Goal: Task Accomplishment & Management: Use online tool/utility

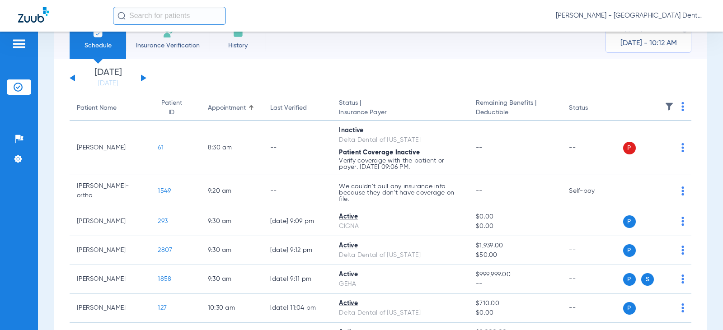
scroll to position [45, 0]
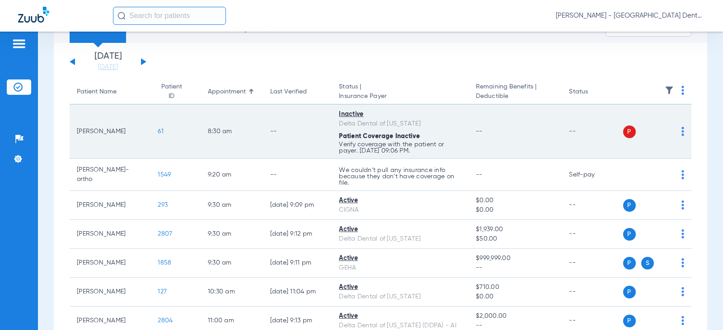
click at [681, 131] on img at bounding box center [682, 131] width 3 height 9
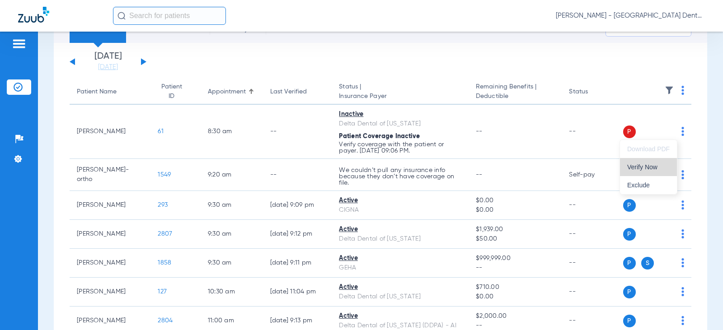
click at [649, 164] on span "Verify Now" at bounding box center [648, 167] width 42 height 6
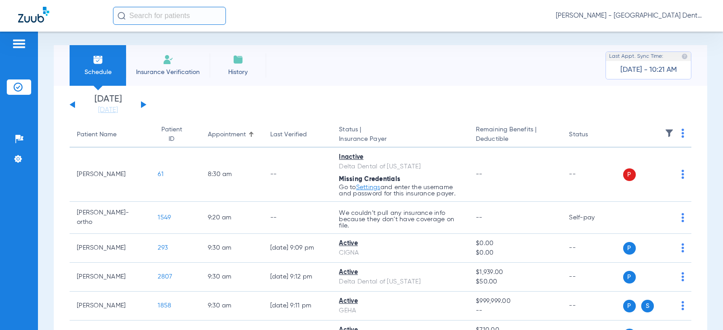
scroll to position [0, 0]
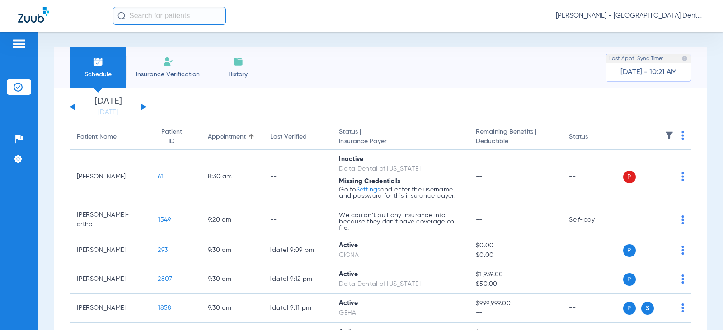
click at [145, 104] on div "[DATE] [DATE] [DATE] [DATE] [DATE] [DATE] [DATE] [DATE] [DATE] [DATE] [DATE] [D…" at bounding box center [108, 107] width 77 height 20
click at [143, 105] on button at bounding box center [143, 106] width 5 height 7
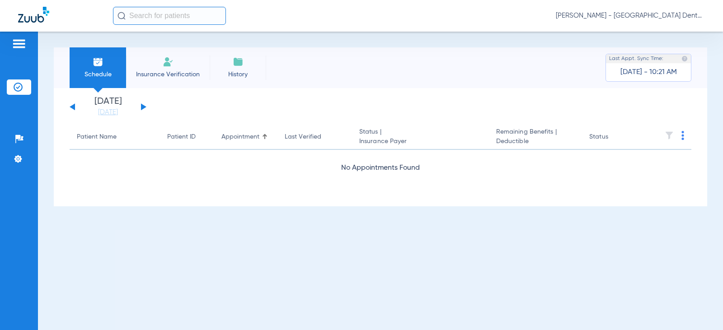
click at [143, 107] on button at bounding box center [143, 106] width 5 height 7
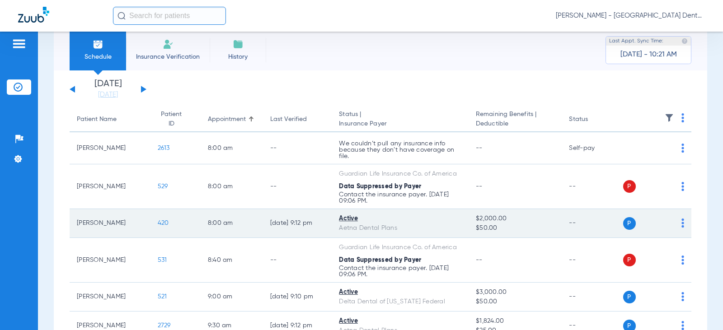
scroll to position [7, 0]
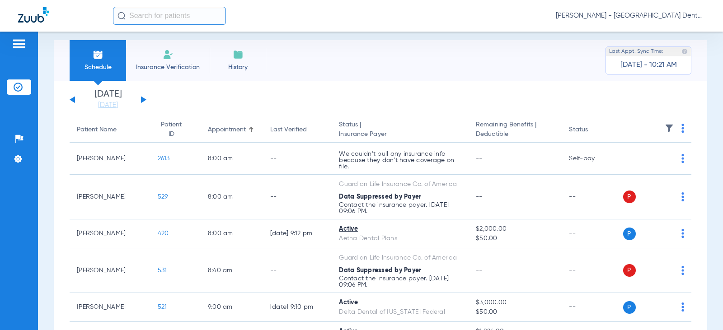
click at [140, 98] on div "[DATE] [DATE] [DATE] [DATE] [DATE] [DATE] [DATE] [DATE] [DATE] [DATE] [DATE] [D…" at bounding box center [108, 100] width 77 height 20
click at [143, 98] on button at bounding box center [143, 99] width 5 height 7
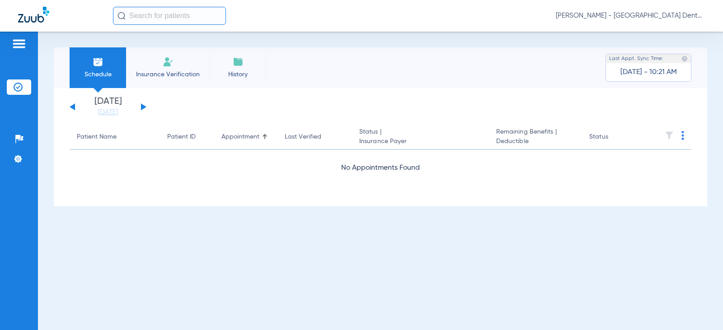
click at [143, 99] on div "[DATE] [DATE] [DATE] [DATE] [DATE] [DATE] [DATE] [DATE] [DATE] [DATE] [DATE] [D…" at bounding box center [108, 107] width 77 height 20
click at [142, 106] on button at bounding box center [143, 106] width 5 height 7
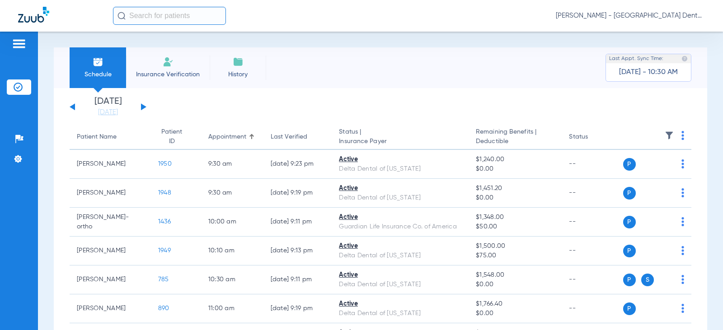
click at [144, 108] on button at bounding box center [143, 106] width 5 height 7
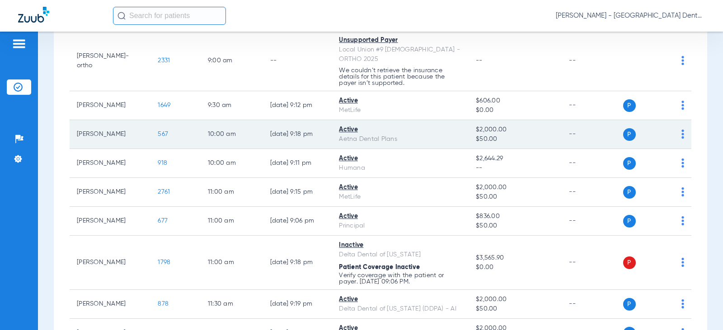
scroll to position [136, 0]
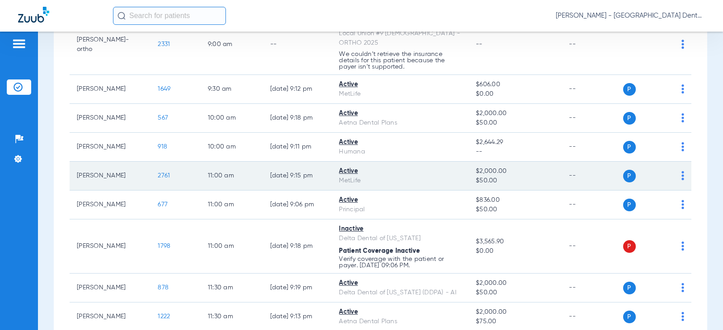
click at [158, 173] on span "2761" at bounding box center [164, 176] width 12 height 6
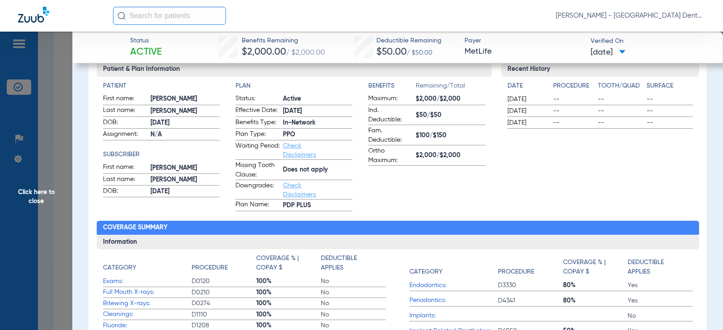
scroll to position [0, 0]
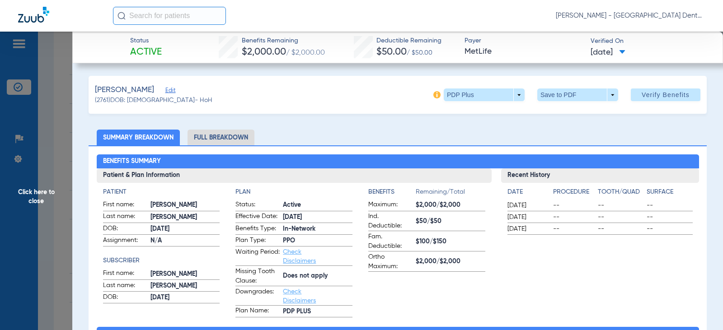
click at [37, 192] on span "Click here to close" at bounding box center [36, 197] width 72 height 330
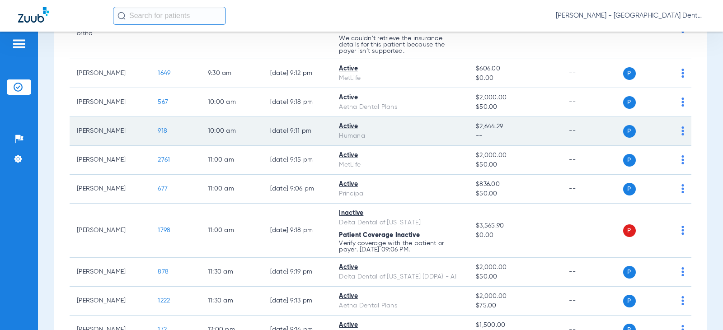
scroll to position [181, 0]
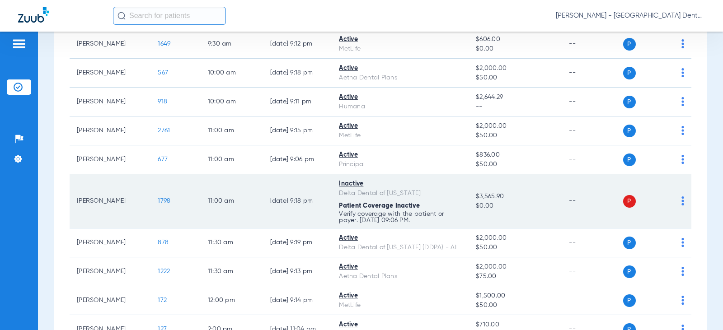
click at [681, 196] on img at bounding box center [682, 200] width 3 height 9
click at [677, 191] on div at bounding box center [361, 165] width 723 height 330
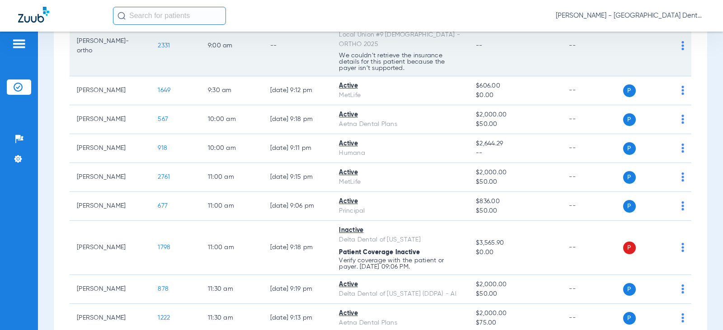
scroll to position [0, 0]
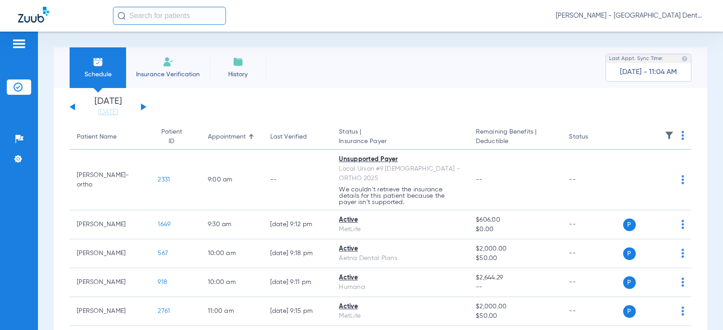
click at [170, 72] on span "Insurance Verification" at bounding box center [168, 74] width 70 height 9
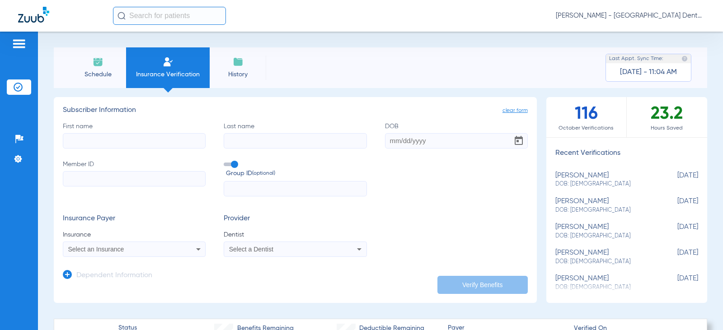
click at [86, 142] on input "First name" at bounding box center [134, 140] width 143 height 15
click at [105, 136] on input "First name Required" at bounding box center [134, 140] width 143 height 15
type input "[PERSON_NAME]"
type input "Reyees"
click at [390, 138] on input "DOB" at bounding box center [456, 140] width 143 height 15
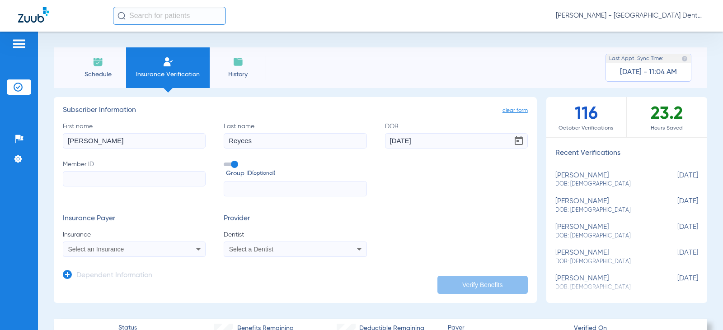
type input "[DATE]"
click at [94, 183] on input "Member ID" at bounding box center [134, 178] width 143 height 15
type input "845565829"
click at [243, 187] on input "text" at bounding box center [295, 188] width 143 height 15
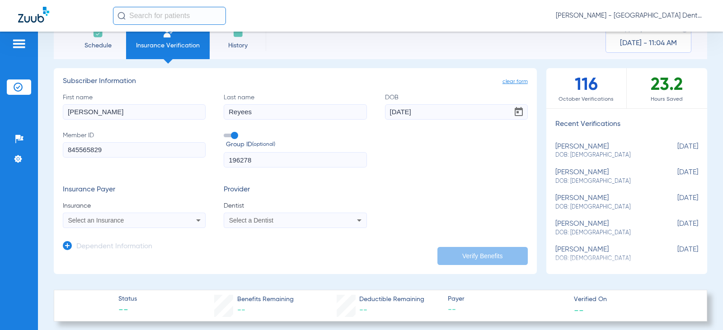
scroll to position [45, 0]
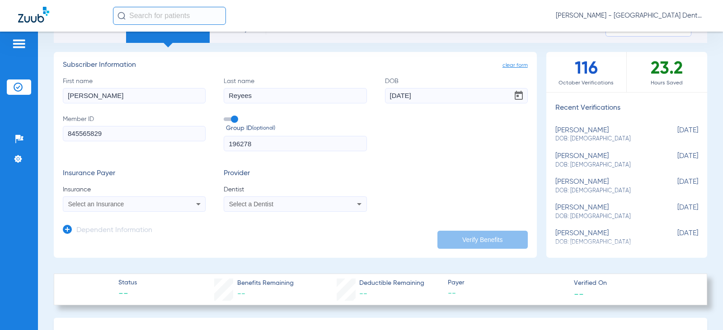
type input "196278"
drag, startPoint x: 96, startPoint y: 96, endPoint x: 58, endPoint y: 93, distance: 38.1
click at [58, 93] on app-manual-verification-form "clear form Subscriber Information First name [PERSON_NAME] Last name [PERSON_NA…" at bounding box center [295, 155] width 483 height 206
click at [96, 92] on input "First name Required" at bounding box center [134, 95] width 143 height 15
type input "[PERSON_NAME]"
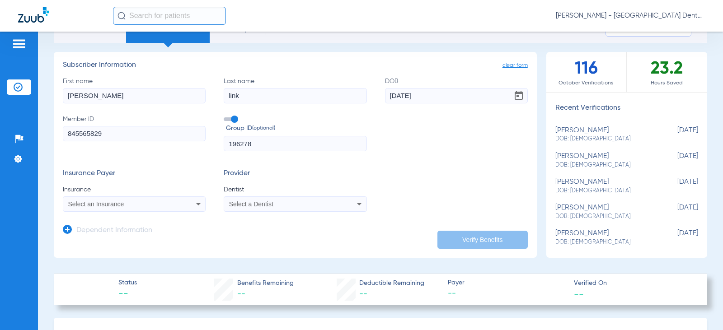
type input "link"
drag, startPoint x: 426, startPoint y: 96, endPoint x: 382, endPoint y: 93, distance: 44.4
click at [385, 93] on input "[DATE]" at bounding box center [456, 95] width 143 height 15
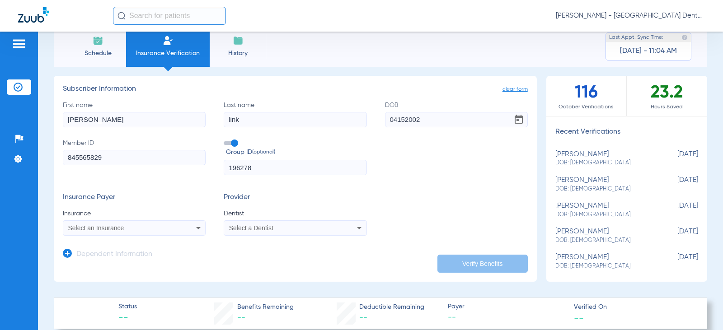
scroll to position [0, 0]
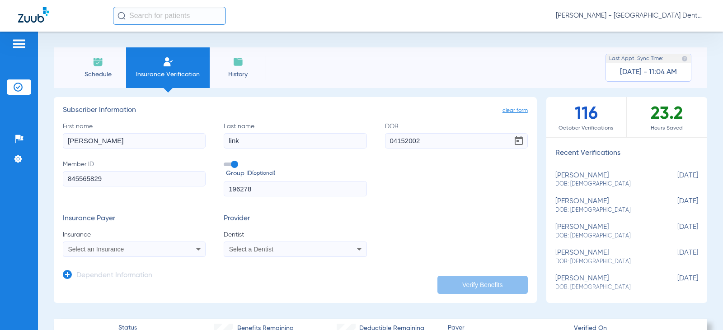
type input "[DATE]"
click at [437, 194] on div "First name [PERSON_NAME] Last name link DOB [DEMOGRAPHIC_DATA] Member ID 845565…" at bounding box center [295, 159] width 465 height 75
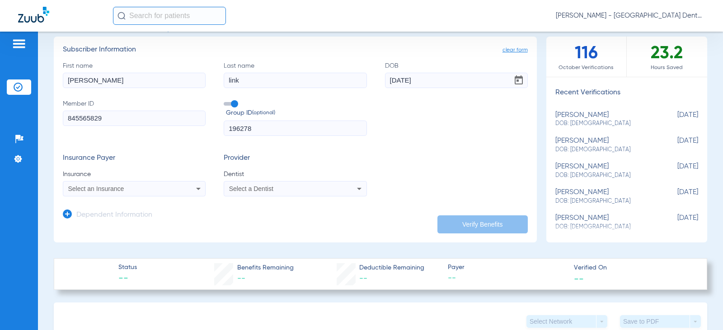
scroll to position [90, 0]
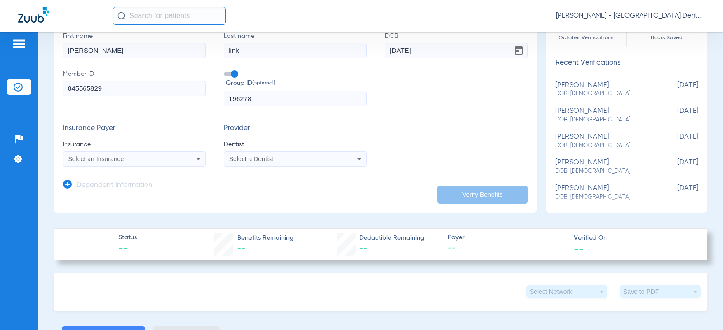
click at [198, 160] on icon at bounding box center [198, 159] width 11 height 11
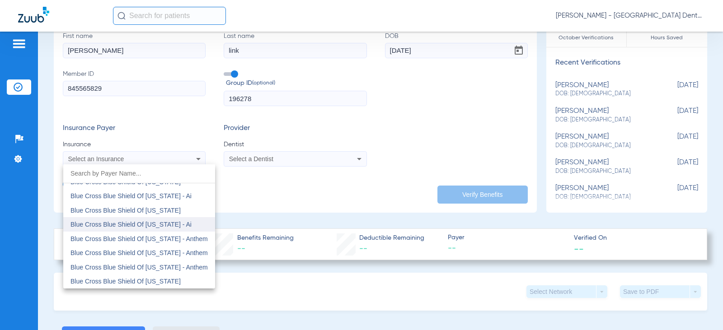
scroll to position [723, 0]
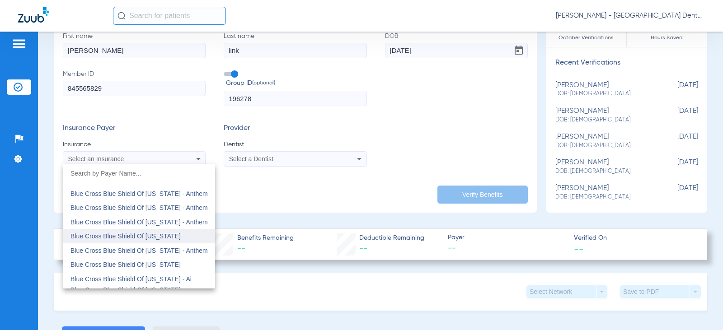
click at [154, 236] on span "Blue Cross Blue Shield Of [US_STATE]" at bounding box center [125, 236] width 110 height 7
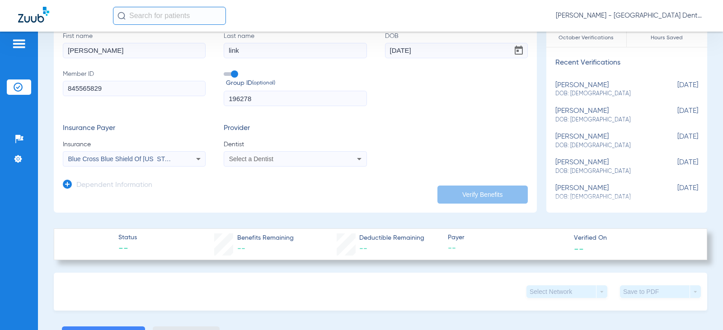
click at [252, 193] on app-dependent-form "Dependent Information" at bounding box center [295, 182] width 465 height 30
click at [288, 160] on div "Select a Dentist" at bounding box center [282, 159] width 106 height 6
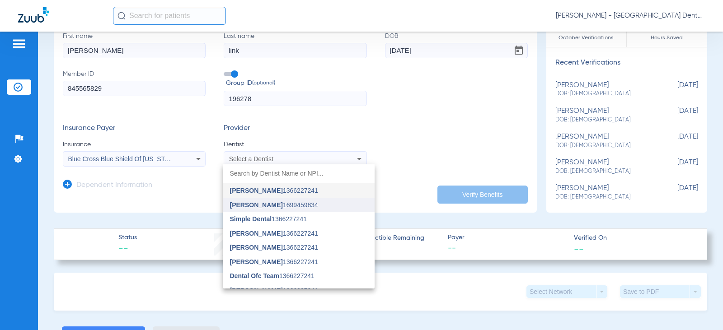
click at [263, 206] on span "[PERSON_NAME]" at bounding box center [256, 204] width 53 height 7
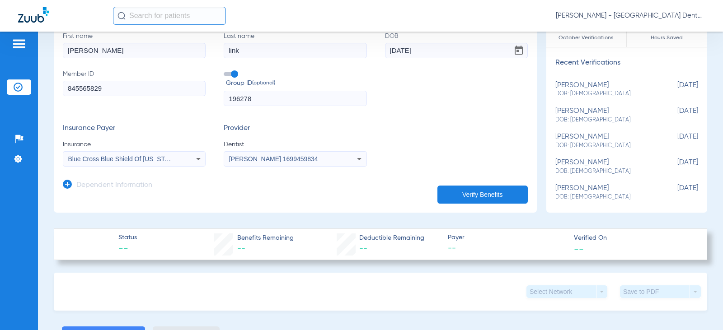
click at [483, 195] on button "Verify Benefits" at bounding box center [482, 195] width 90 height 18
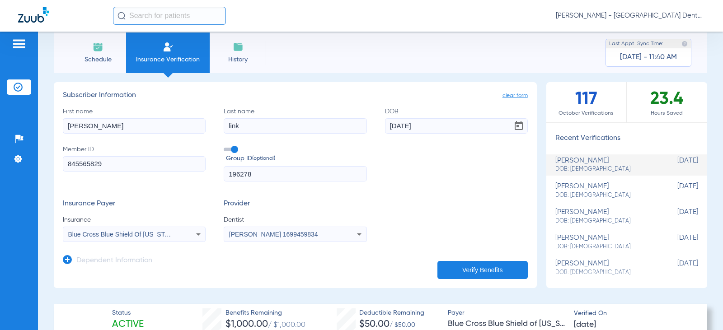
scroll to position [0, 0]
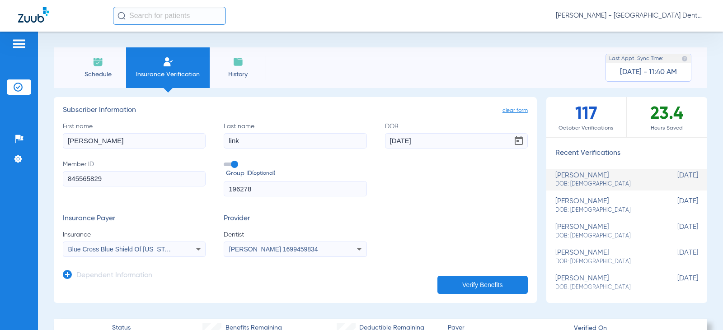
click at [97, 65] on img at bounding box center [98, 61] width 11 height 11
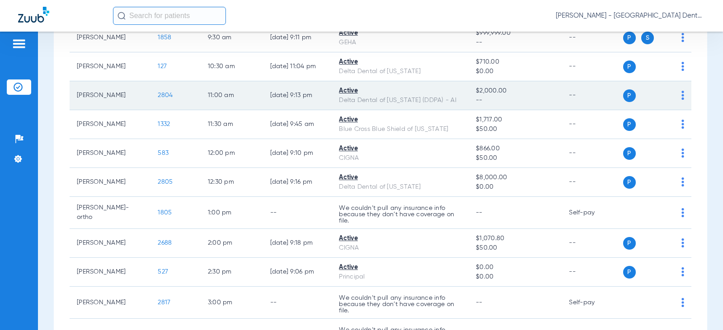
scroll to position [271, 0]
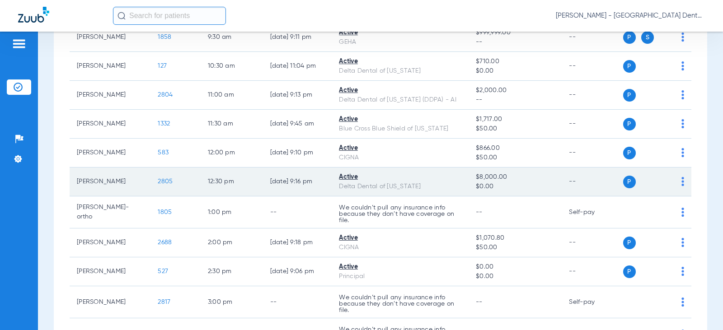
click at [678, 181] on td "P S" at bounding box center [657, 182] width 69 height 29
click at [681, 181] on img at bounding box center [682, 181] width 3 height 9
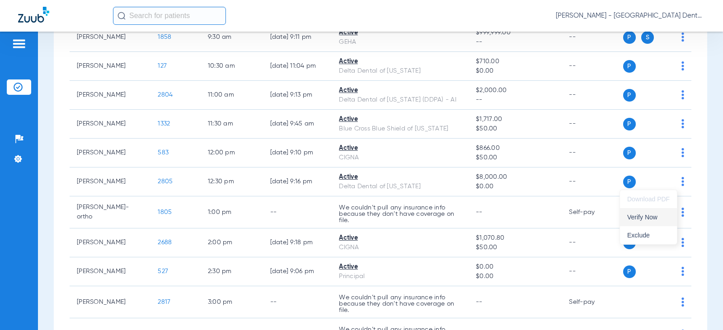
click at [646, 218] on span "Verify Now" at bounding box center [648, 217] width 42 height 6
